Goal: Task Accomplishment & Management: Use online tool/utility

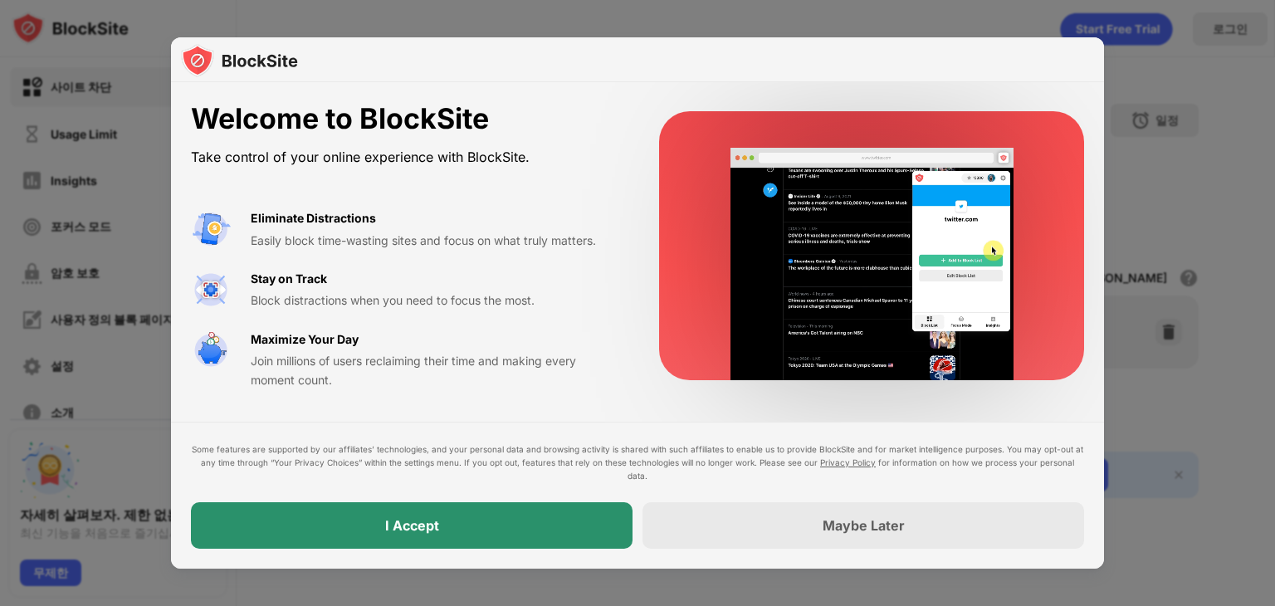
click at [439, 518] on div "I Accept" at bounding box center [412, 525] width 442 height 46
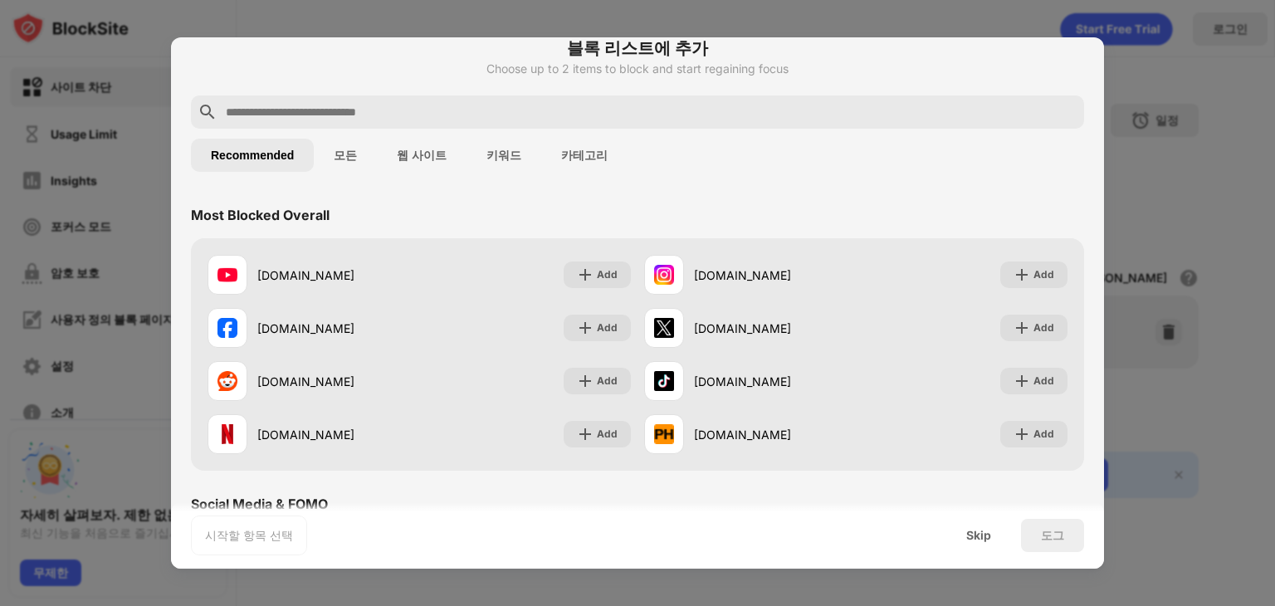
scroll to position [83, 0]
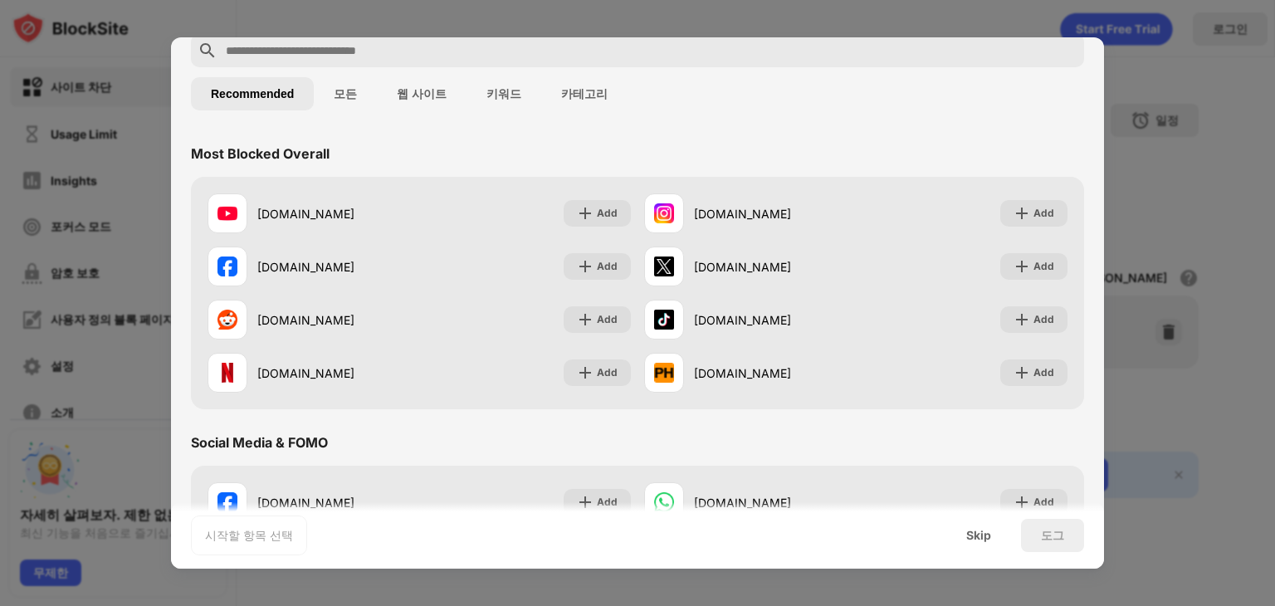
click at [425, 90] on button "웹 사이트" at bounding box center [422, 93] width 90 height 33
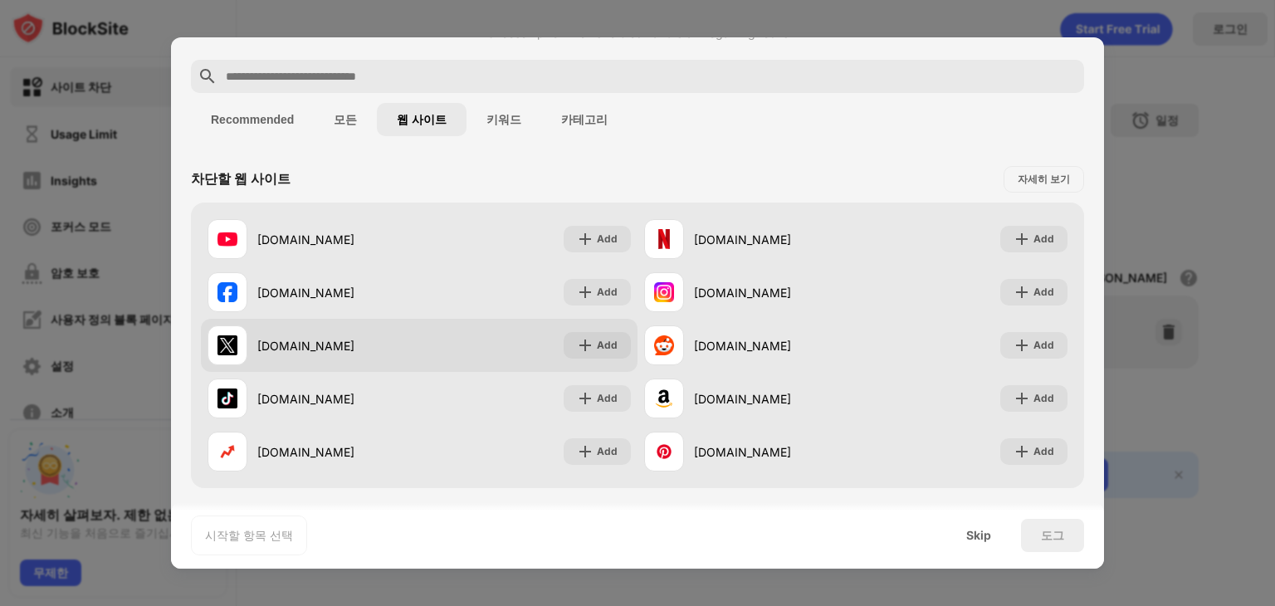
scroll to position [166, 0]
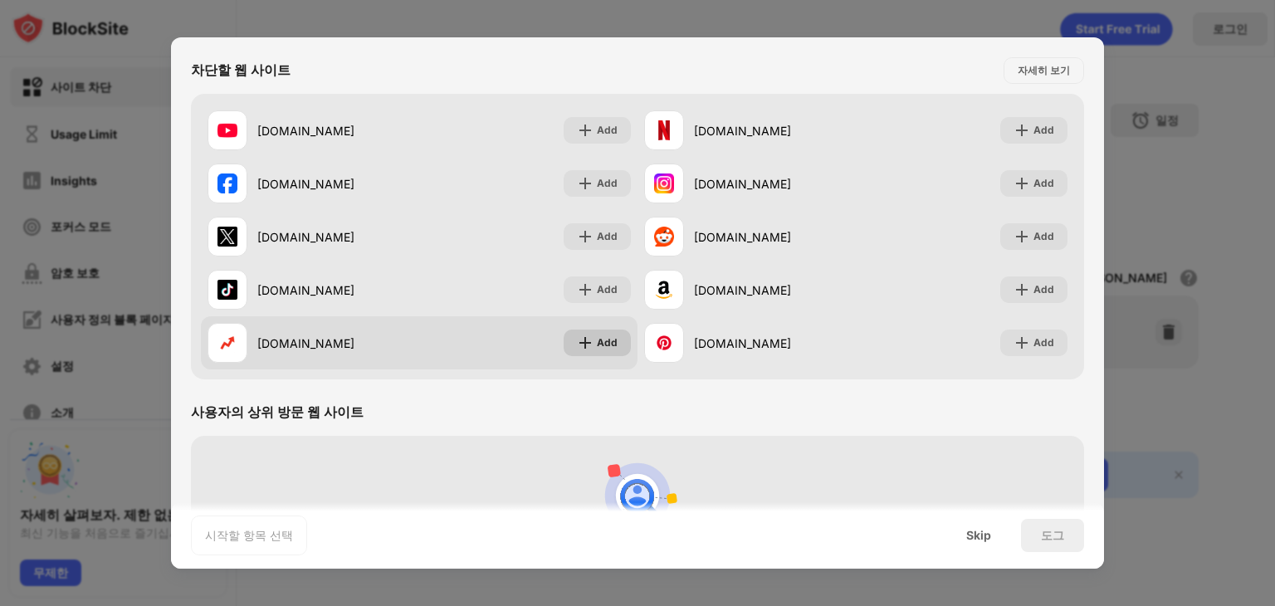
click at [582, 337] on img at bounding box center [585, 343] width 17 height 17
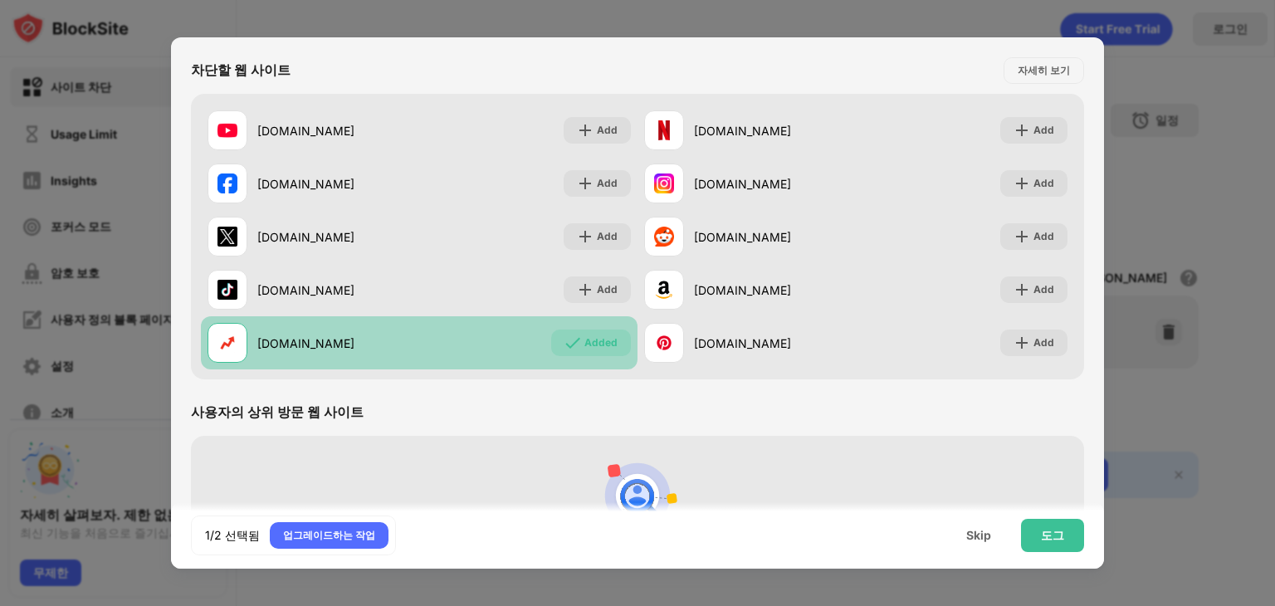
click at [584, 339] on div "Added" at bounding box center [600, 343] width 33 height 17
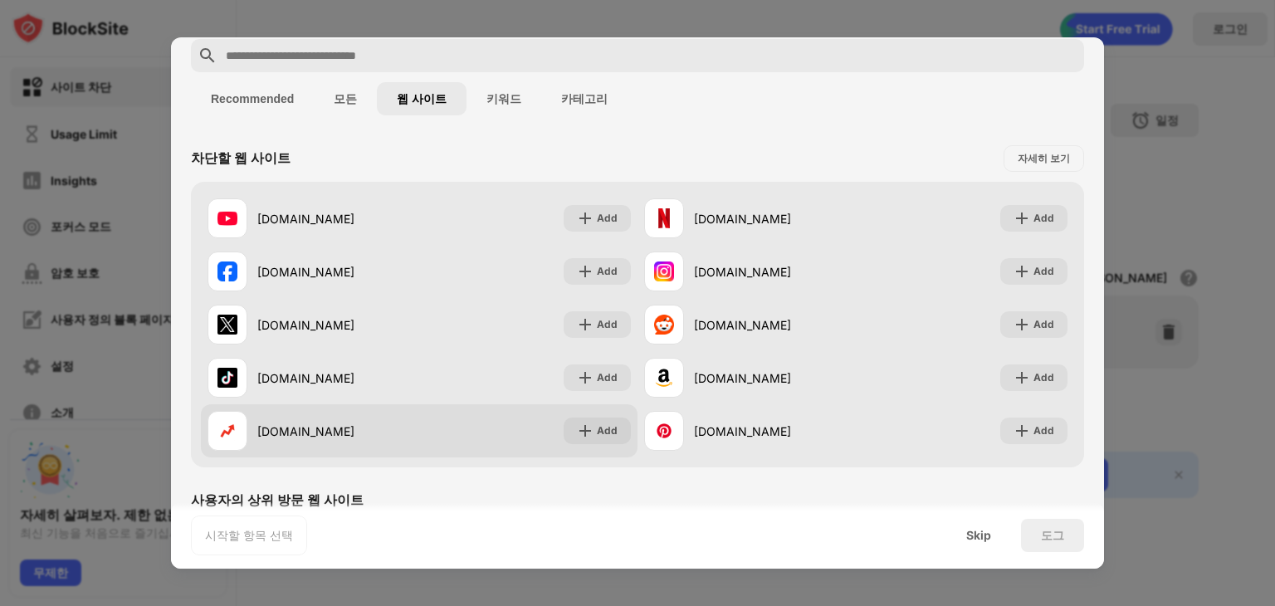
scroll to position [0, 0]
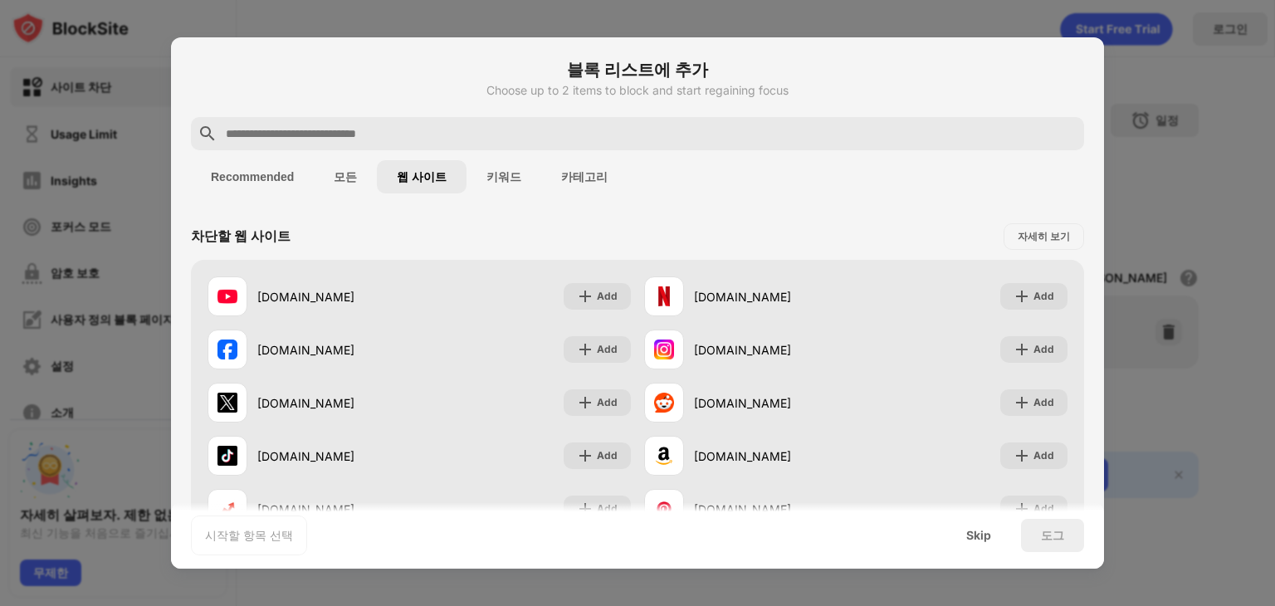
click at [232, 182] on button "Recommended" at bounding box center [252, 176] width 123 height 33
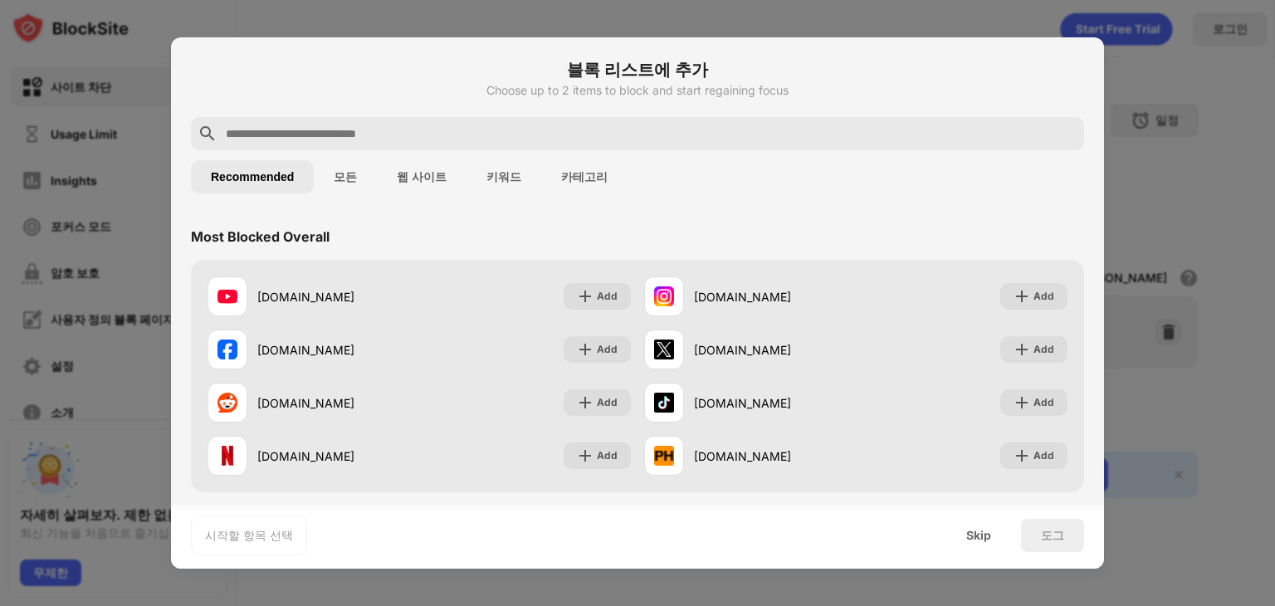
click at [364, 136] on input "text" at bounding box center [650, 134] width 853 height 20
paste input "**********"
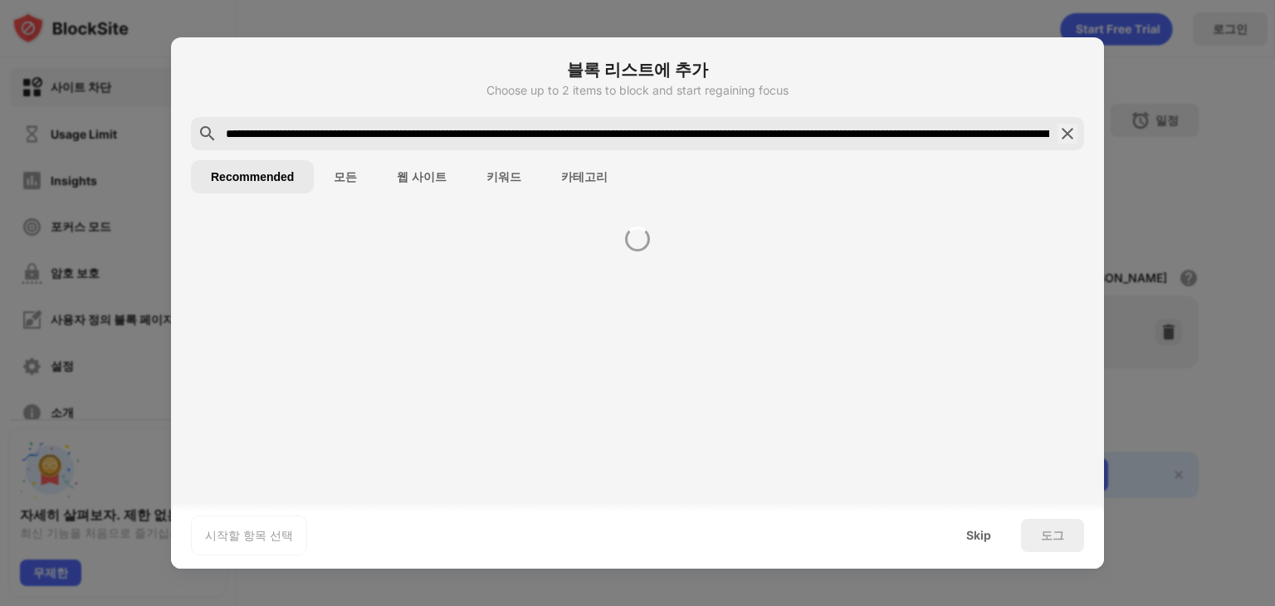
scroll to position [0, 876]
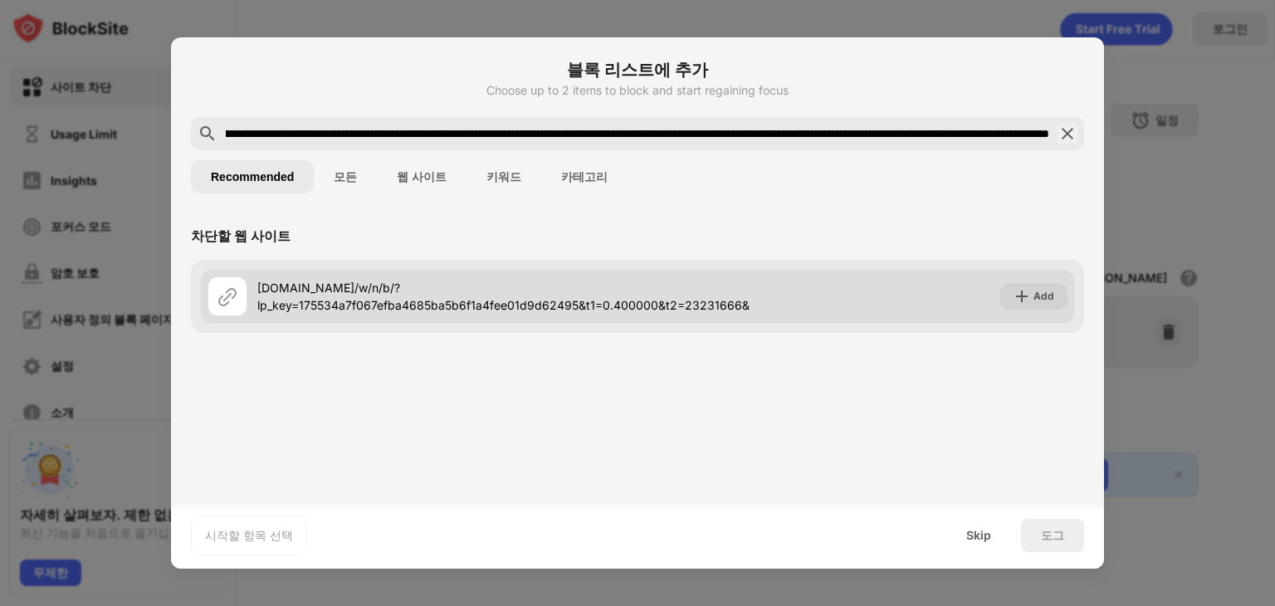
type input "**********"
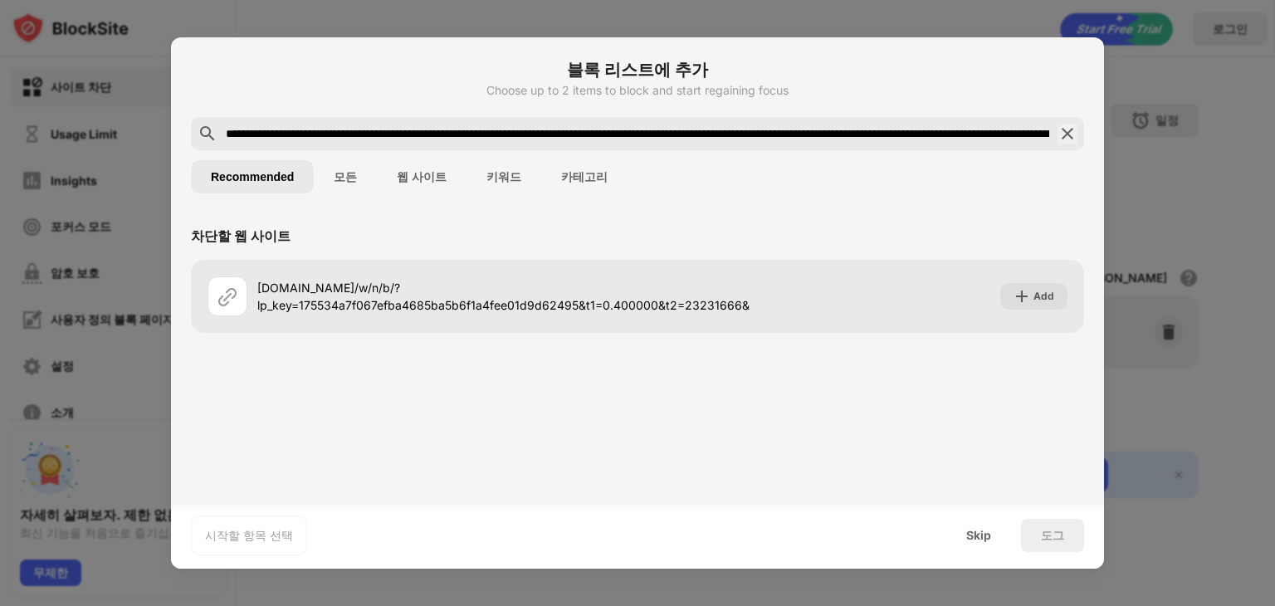
scroll to position [0, 19]
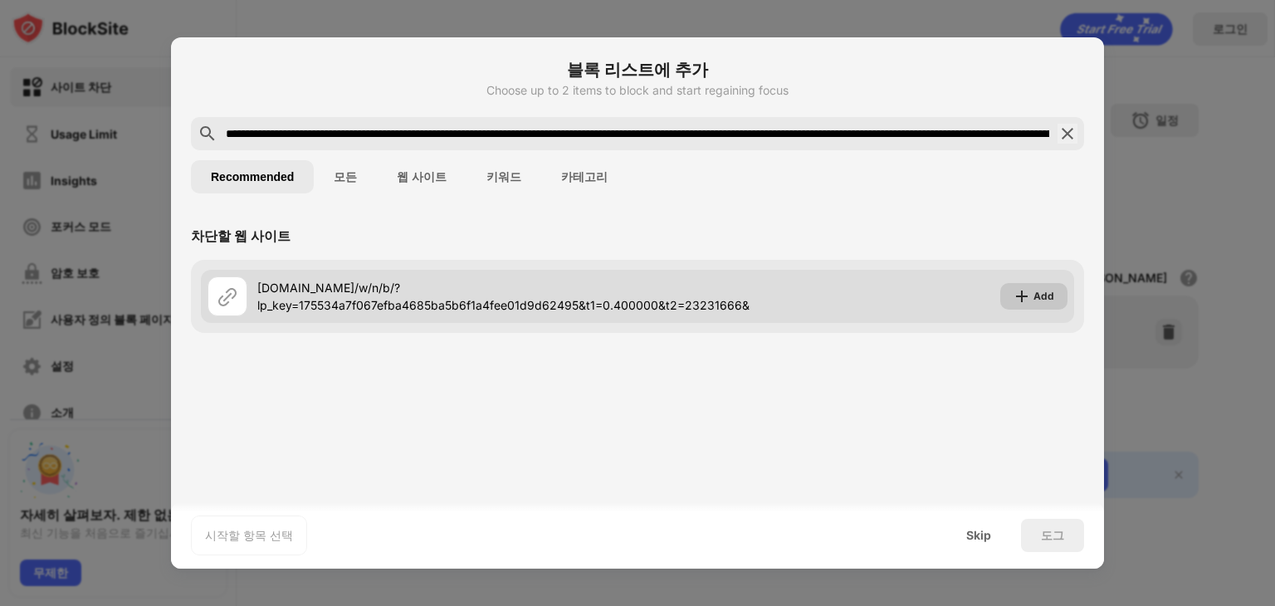
click at [1036, 292] on div "Add" at bounding box center [1044, 296] width 21 height 17
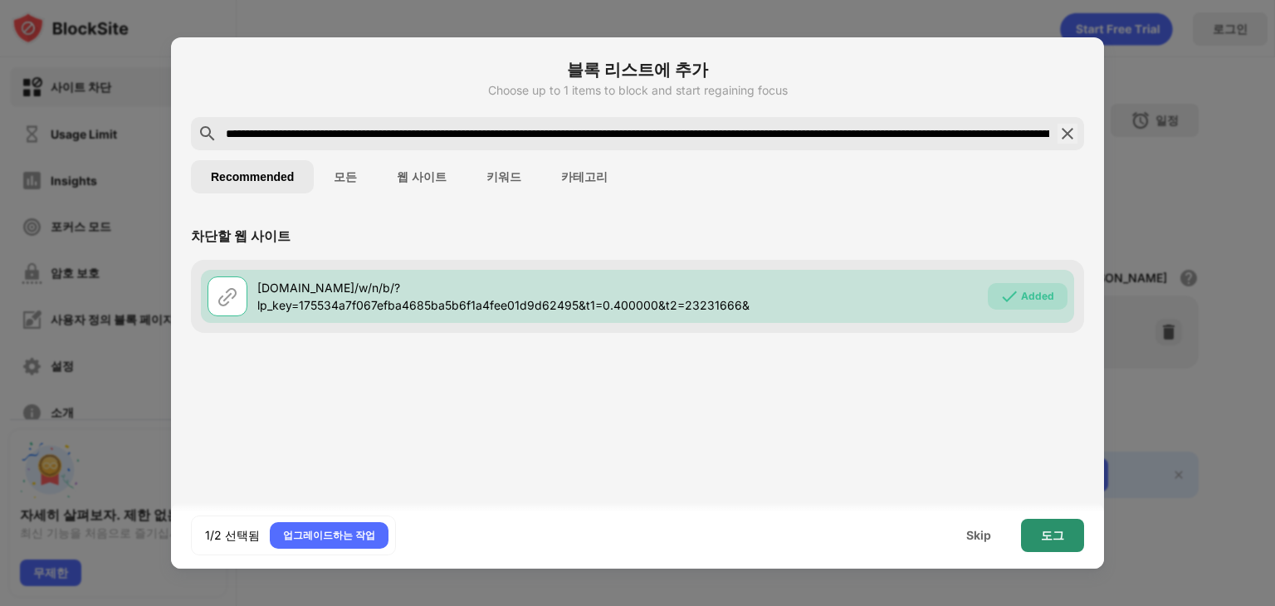
click at [1049, 540] on div "도그" at bounding box center [1052, 535] width 23 height 13
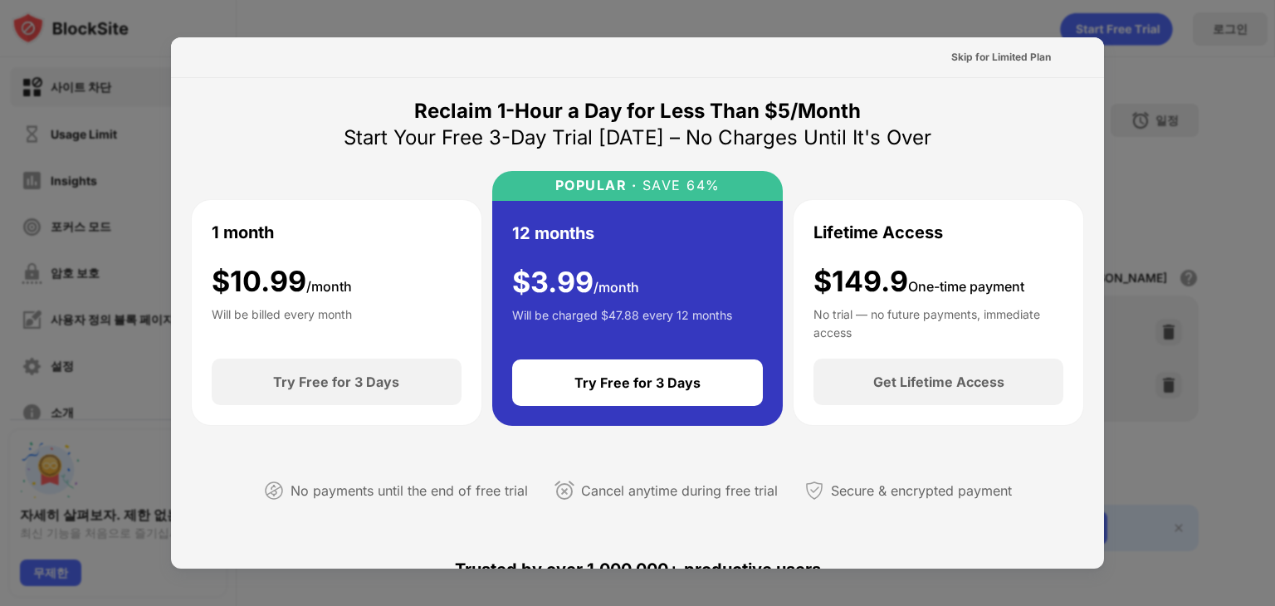
click at [1153, 120] on div at bounding box center [637, 303] width 1275 height 606
